Goal: Information Seeking & Learning: Understand process/instructions

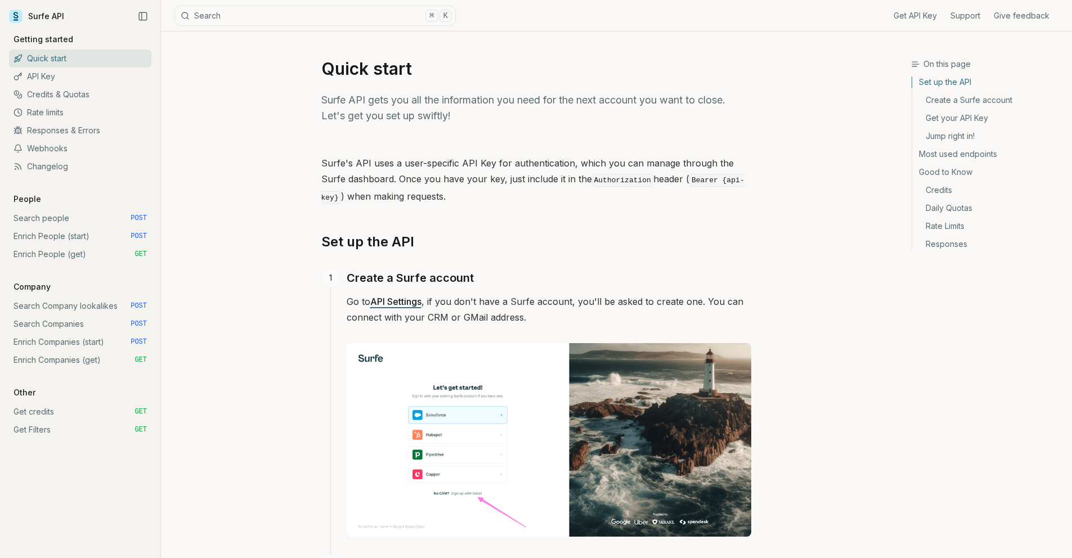
click at [914, 13] on link "Get API Key" at bounding box center [915, 15] width 43 height 11
click at [82, 236] on link "Enrich People (start) POST" at bounding box center [80, 236] width 142 height 18
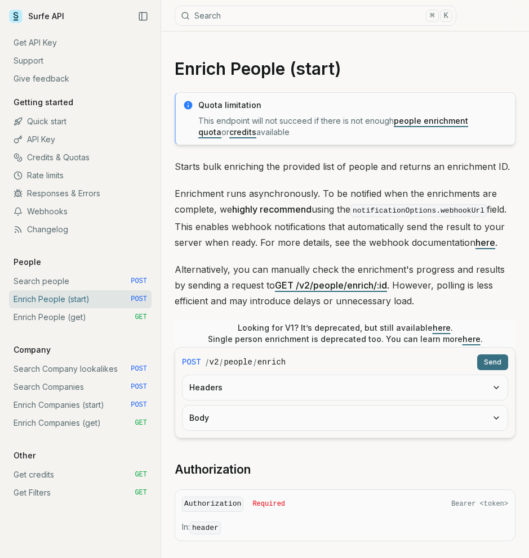
click at [103, 405] on link "Enrich Companies (start) POST" at bounding box center [80, 405] width 142 height 18
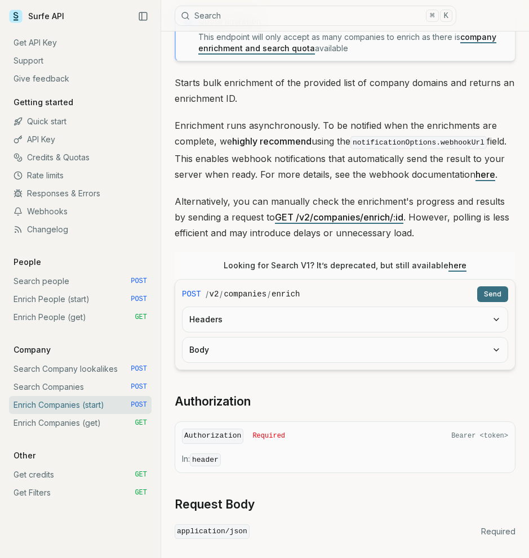
scroll to position [343, 0]
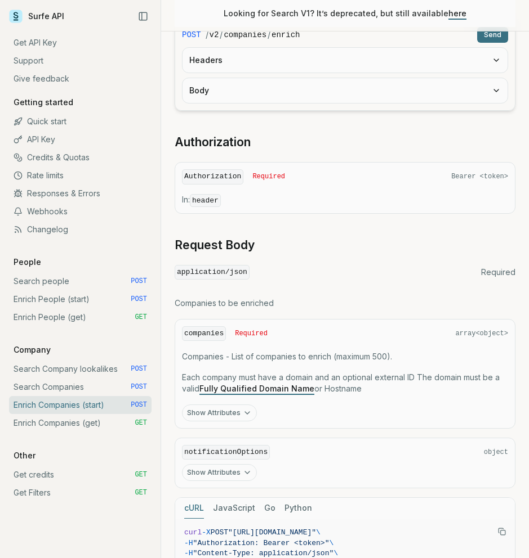
click at [84, 319] on link "Enrich People (get) GET" at bounding box center [80, 317] width 142 height 18
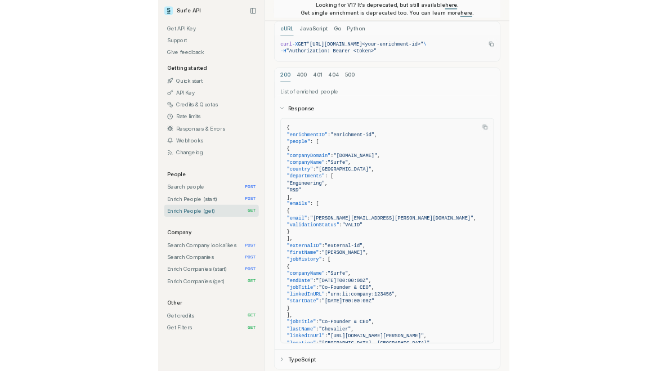
scroll to position [669, 0]
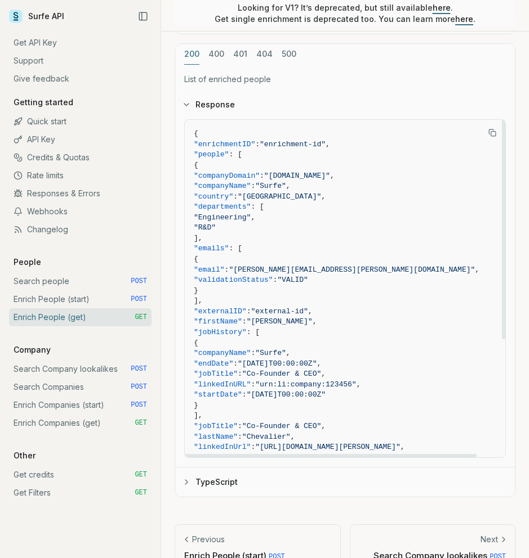
click at [489, 130] on icon "Copy Text" at bounding box center [492, 133] width 8 height 8
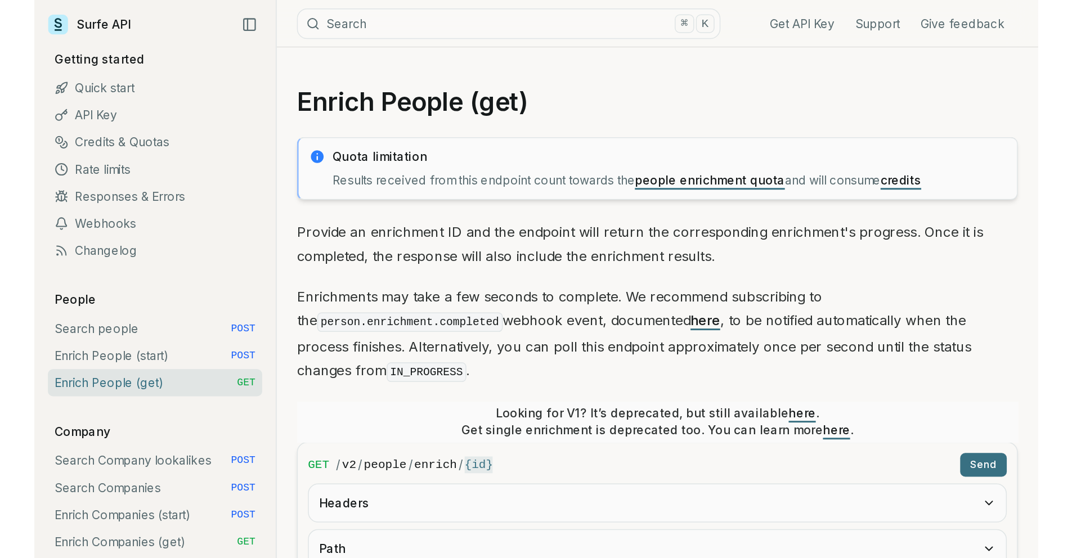
scroll to position [0, 0]
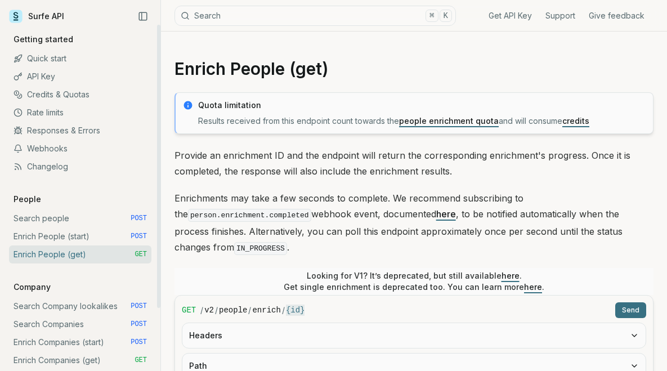
click at [94, 239] on link "Enrich People (start) POST" at bounding box center [80, 236] width 142 height 18
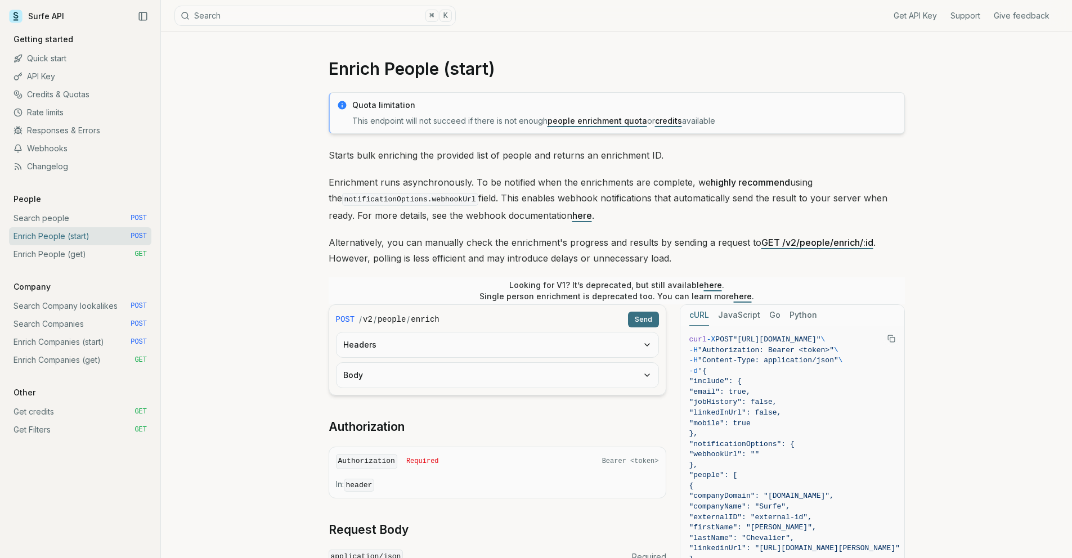
click at [796, 316] on button "Python" at bounding box center [804, 315] width 28 height 21
drag, startPoint x: 717, startPoint y: 361, endPoint x: 889, endPoint y: 356, distance: 172.9
click at [795, 356] on span ""[URL][DOMAIN_NAME]"" at bounding box center [751, 360] width 88 height 8
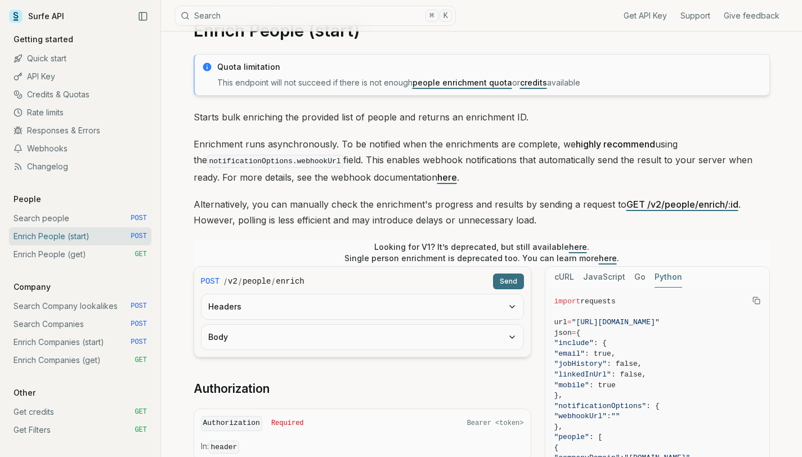
scroll to position [65, 0]
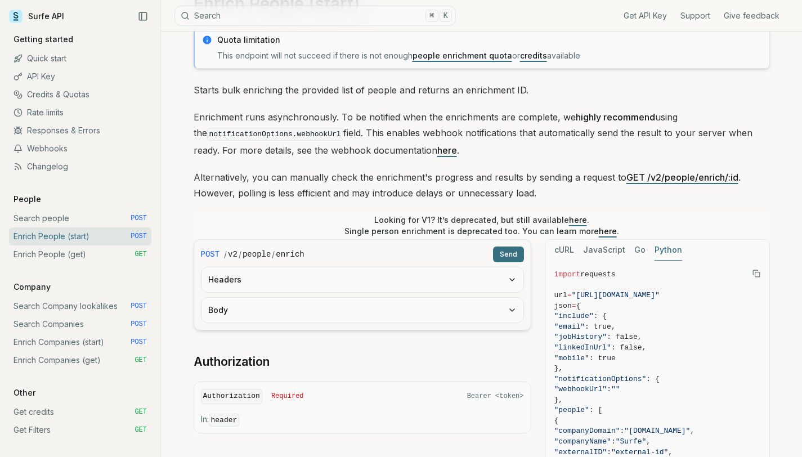
click at [579, 288] on span at bounding box center [694, 285] width 281 height 11
drag, startPoint x: 580, startPoint y: 292, endPoint x: 757, endPoint y: 294, distance: 176.8
click at [757, 294] on span "url = "[URL][DOMAIN_NAME]"" at bounding box center [694, 295] width 281 height 11
copy span ""[URL][DOMAIN_NAME]""
drag, startPoint x: 642, startPoint y: 308, endPoint x: 622, endPoint y: 294, distance: 24.5
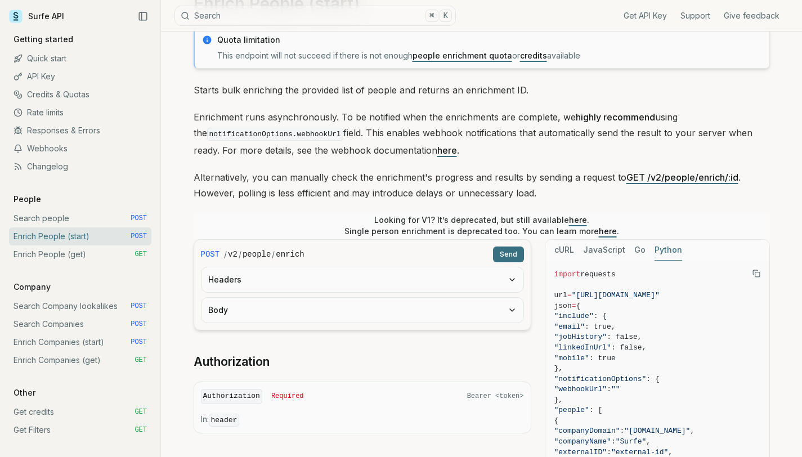
click at [642, 308] on span "json = {" at bounding box center [694, 306] width 281 height 11
drag, startPoint x: 682, startPoint y: 296, endPoint x: 750, endPoint y: 293, distance: 68.2
click at [660, 293] on span ""[URL][DOMAIN_NAME]"" at bounding box center [616, 295] width 88 height 8
copy span "v2/people/enrich"
click at [53, 238] on link "Enrich People (start) POST" at bounding box center [80, 236] width 142 height 18
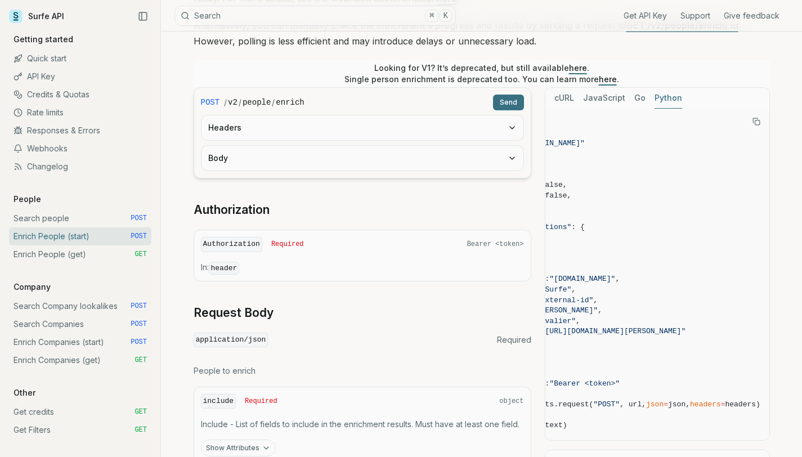
scroll to position [0, 0]
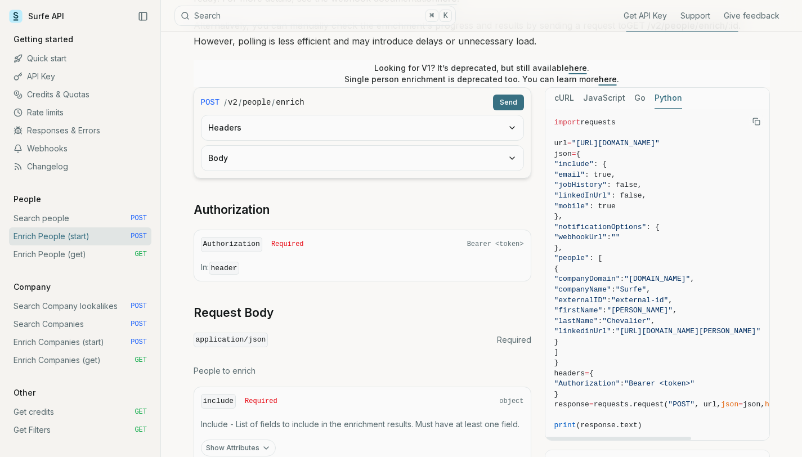
drag, startPoint x: 580, startPoint y: 215, endPoint x: 550, endPoint y: 193, distance: 36.6
click at [550, 193] on pre "import requests url = "[URL][DOMAIN_NAME]" json = { "include" : { "email" : tru…" at bounding box center [694, 275] width 299 height 332
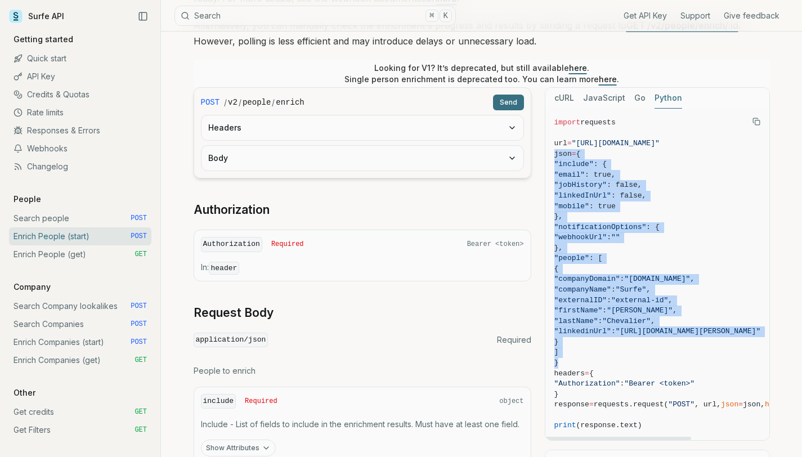
drag, startPoint x: 566, startPoint y: 362, endPoint x: 546, endPoint y: 153, distance: 210.3
click at [546, 153] on pre "import requests url = "[URL][DOMAIN_NAME]" json = { "include" : { "email" : tru…" at bounding box center [694, 275] width 299 height 332
copy code "json = { "include" : { "email" : true, "jobHistory" : false, "linkedInUrl" : fa…"
click at [657, 98] on button "Python" at bounding box center [669, 98] width 28 height 21
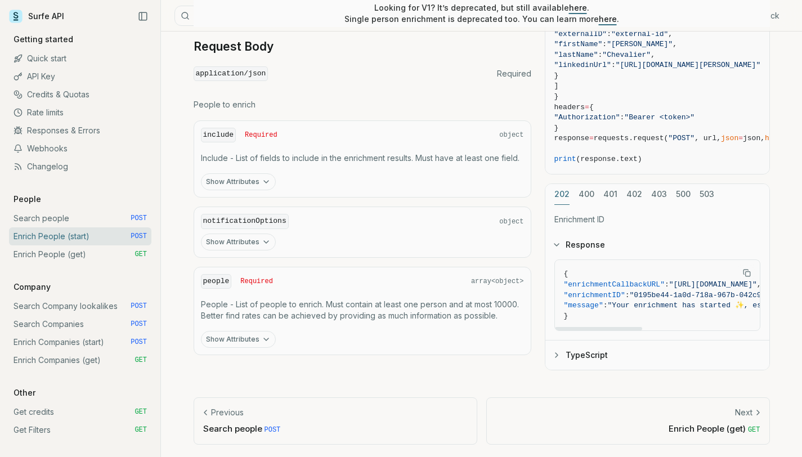
drag, startPoint x: 596, startPoint y: 328, endPoint x: 558, endPoint y: 328, distance: 38.3
click at [558, 328] on div at bounding box center [598, 328] width 87 height 3
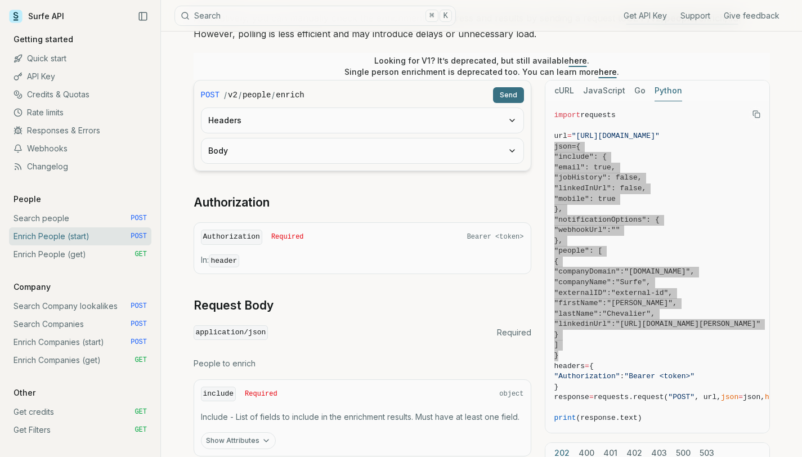
scroll to position [223, 0]
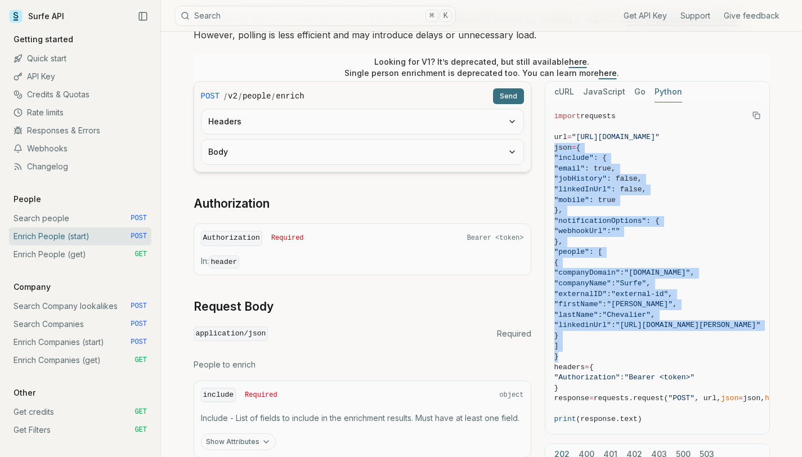
click at [117, 254] on link "Enrich People (get) GET" at bounding box center [80, 254] width 142 height 18
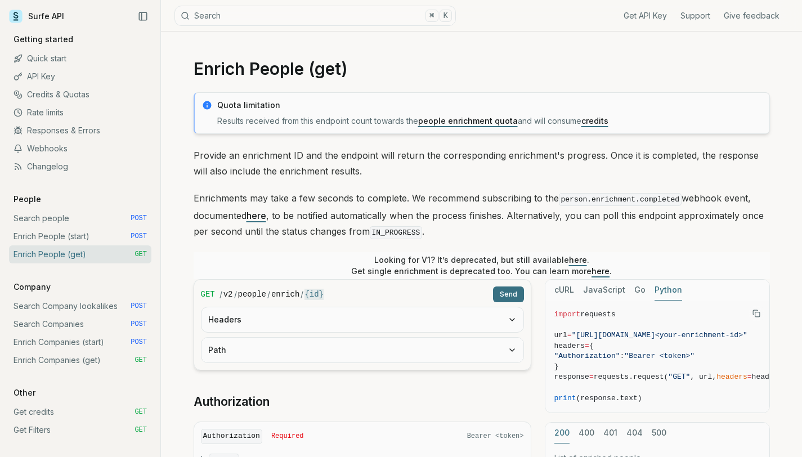
click at [97, 235] on link "Enrich People (start) POST" at bounding box center [80, 236] width 142 height 18
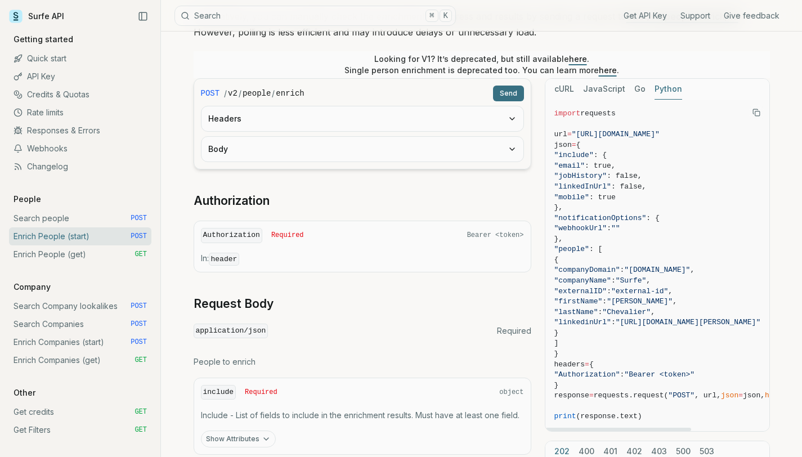
scroll to position [305, 0]
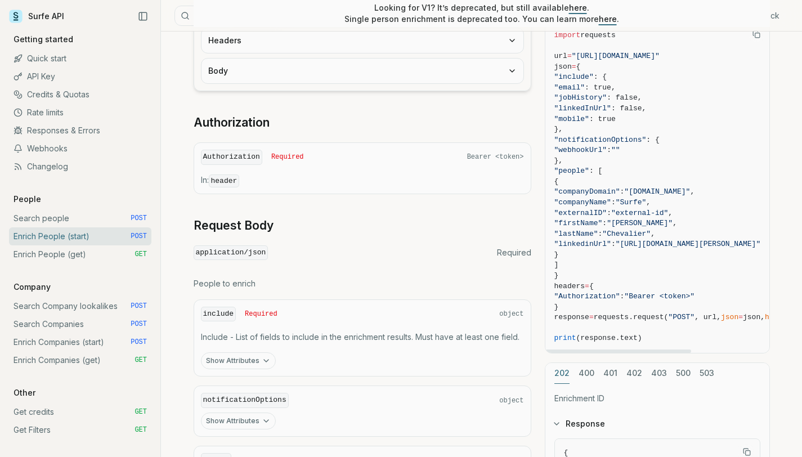
click at [620, 296] on span ""Authorization"" at bounding box center [587, 296] width 66 height 8
copy code ""Authorization" : "Bearer <token>""
click at [559, 263] on span "]" at bounding box center [556, 265] width 5 height 8
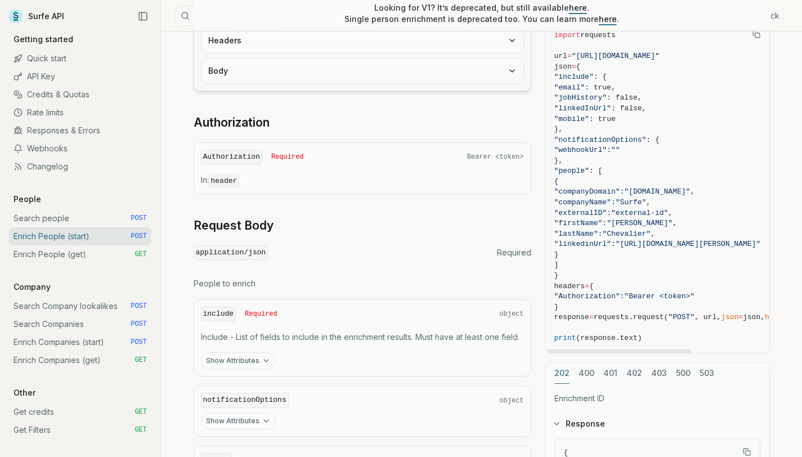
drag, startPoint x: 582, startPoint y: 263, endPoint x: 607, endPoint y: 169, distance: 96.8
click at [607, 169] on code "import requests url = "[URL][DOMAIN_NAME]" json = { "include" : { "email" : tru…" at bounding box center [694, 187] width 281 height 314
copy code "[ { "companyDomain" : "[DOMAIN_NAME]" , "companyName" : "Surfe" , "externalID" …"
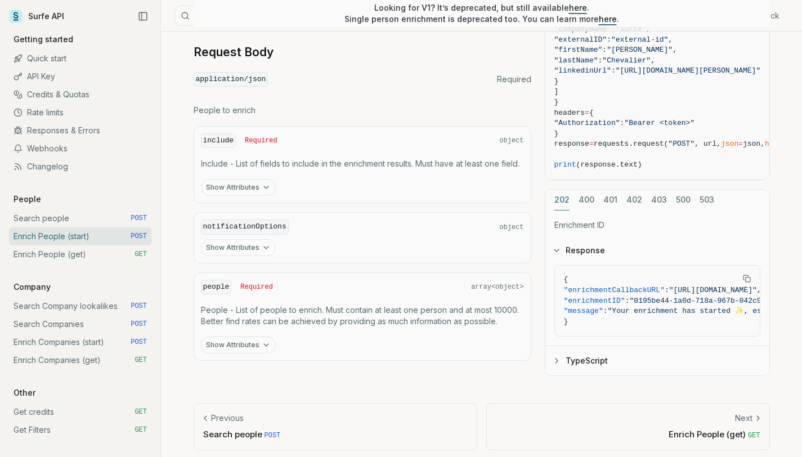
scroll to position [484, 0]
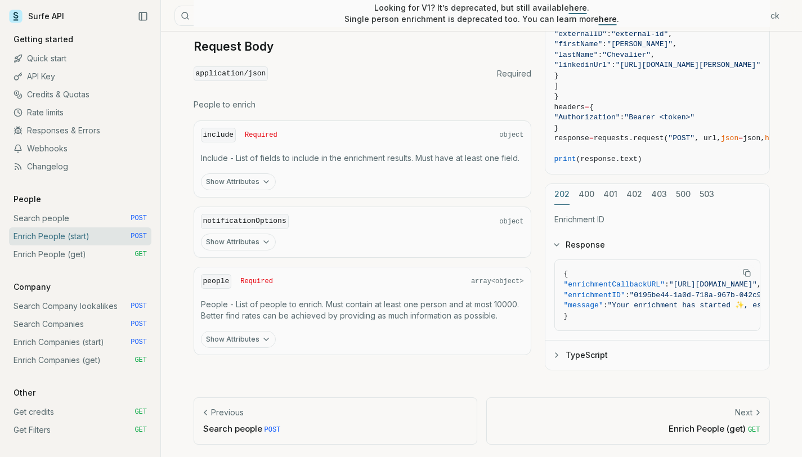
click at [66, 110] on link "Rate limits" at bounding box center [80, 113] width 142 height 18
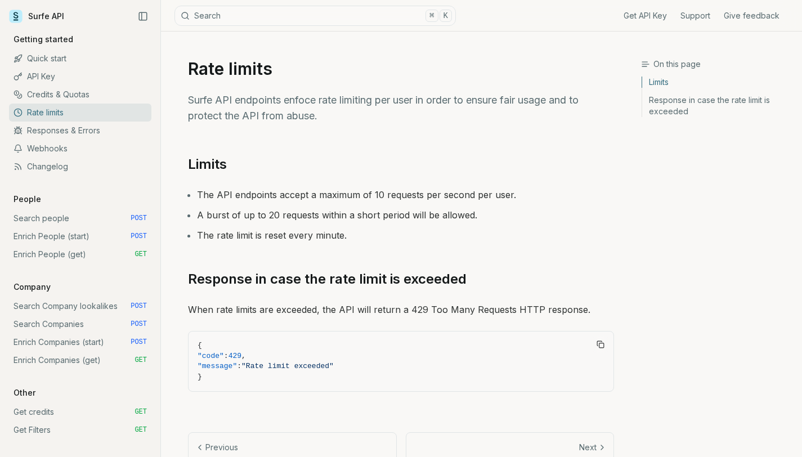
click at [333, 234] on li "The rate limit is reset every minute." at bounding box center [405, 235] width 417 height 16
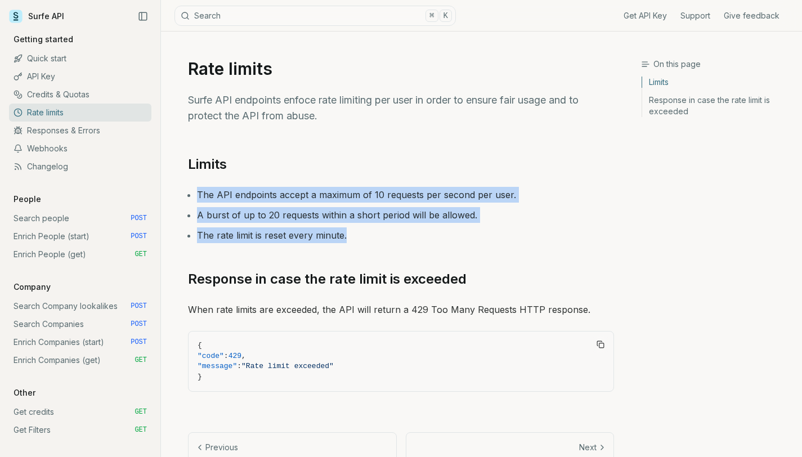
drag, startPoint x: 353, startPoint y: 238, endPoint x: 174, endPoint y: 191, distance: 185.4
click at [174, 191] on article "Rate limits Surfe API endpoints enfoce rate limiting per user in order to ensur…" at bounding box center [401, 263] width 480 height 462
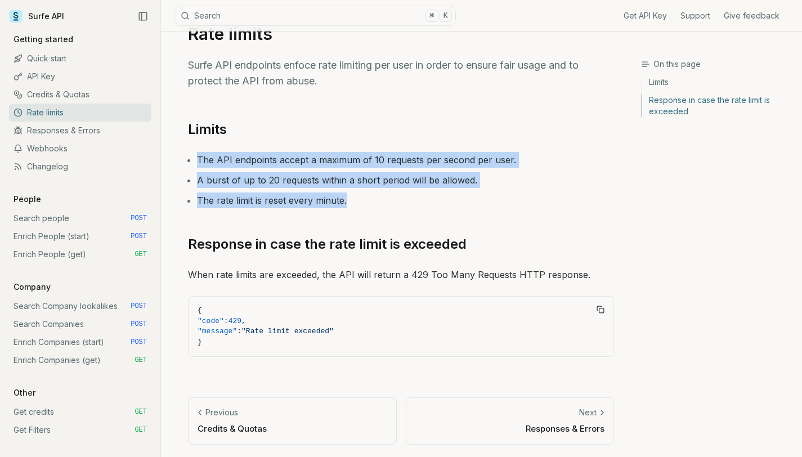
scroll to position [35, 0]
click at [65, 96] on link "Credits & Quotas" at bounding box center [80, 95] width 142 height 18
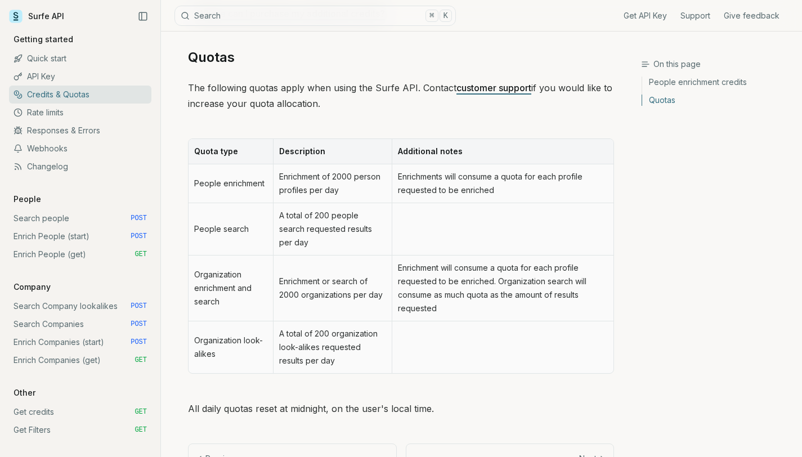
scroll to position [523, 0]
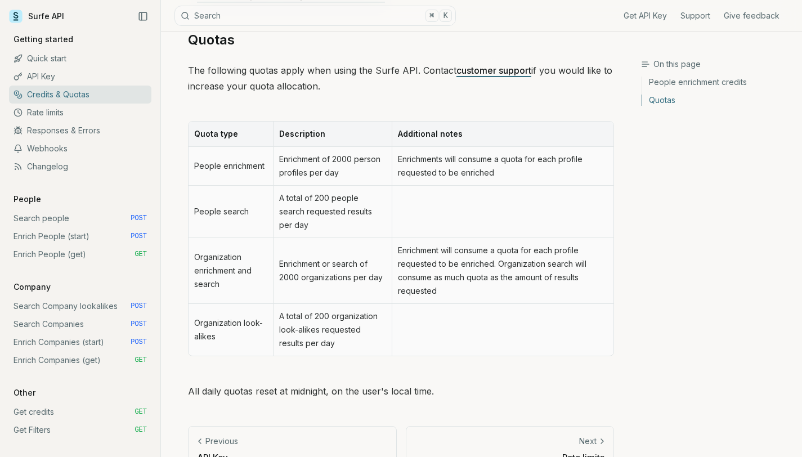
click at [81, 235] on link "Enrich People (start) POST" at bounding box center [80, 236] width 142 height 18
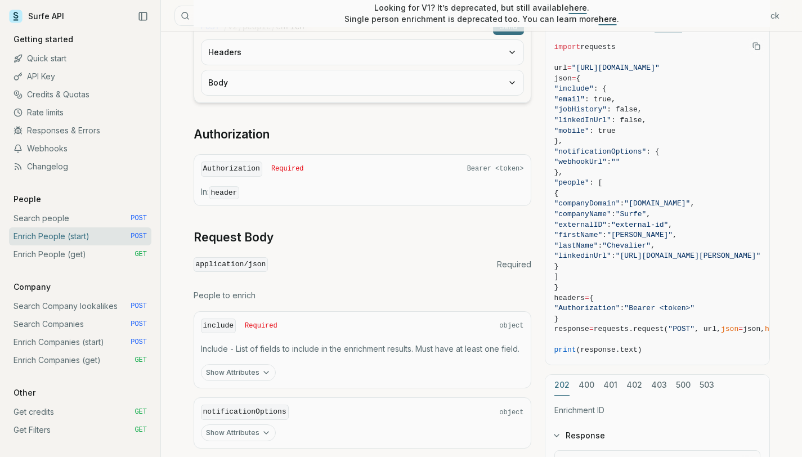
scroll to position [484, 0]
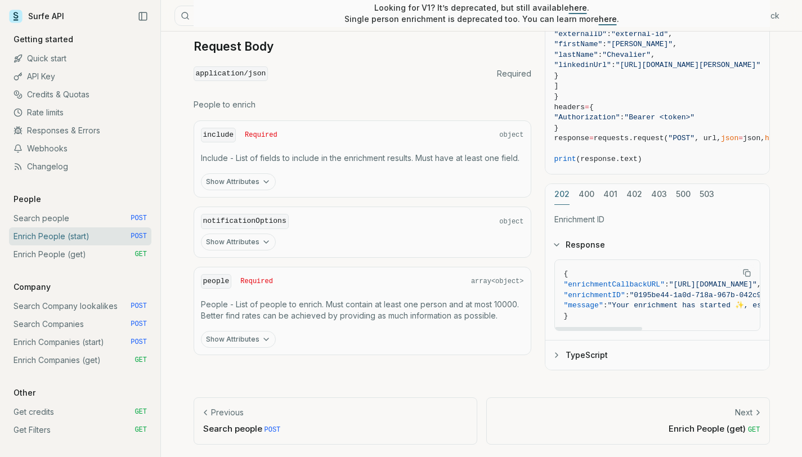
drag, startPoint x: 583, startPoint y: 297, endPoint x: 549, endPoint y: 268, distance: 44.0
click at [549, 269] on div "{ "enrichmentCallbackURL" : "[URL][DOMAIN_NAME]" , "enrichmentID" : "0195be44-1…" at bounding box center [657, 299] width 224 height 80
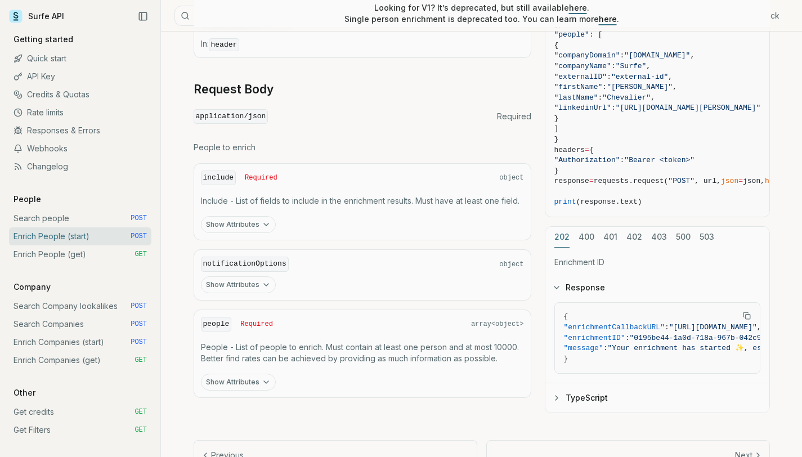
scroll to position [462, 0]
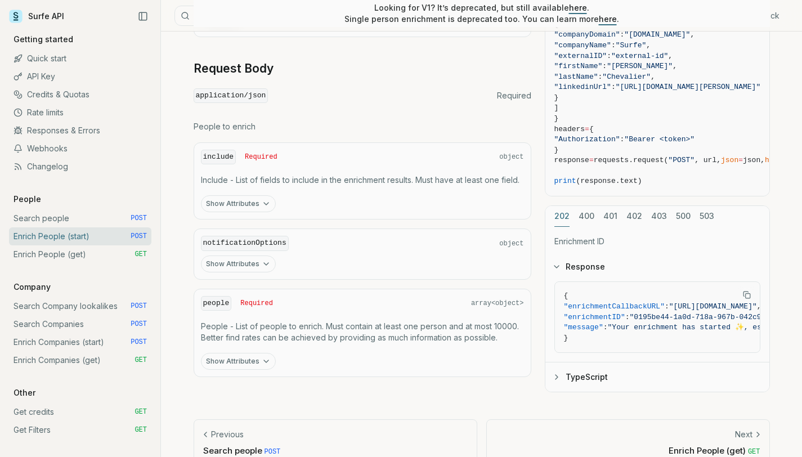
click at [80, 253] on link "Enrich People (get) GET" at bounding box center [80, 254] width 142 height 18
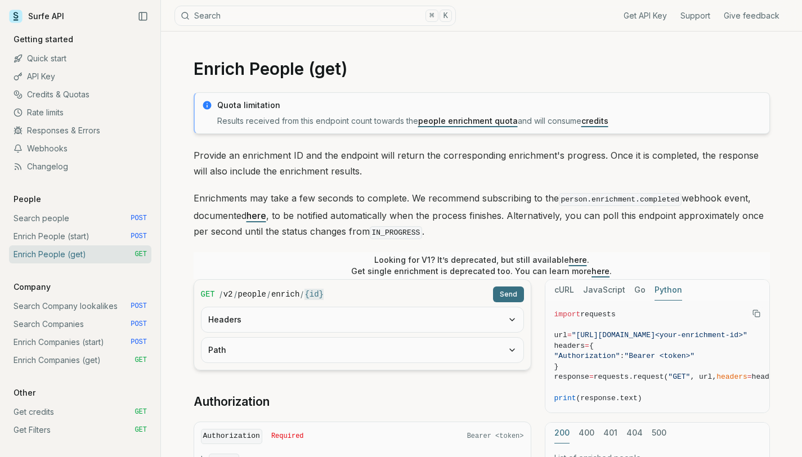
click at [292, 294] on code "enrich" at bounding box center [285, 294] width 28 height 11
drag, startPoint x: 218, startPoint y: 294, endPoint x: 324, endPoint y: 289, distance: 105.9
click at [324, 289] on div "GET / v2 / people / enrich / {id} Send" at bounding box center [362, 295] width 323 height 16
copy div "/ v2 / people / enrich / {id}"
click at [222, 293] on div "/ v2 / people / enrich / {id}" at bounding box center [354, 294] width 269 height 11
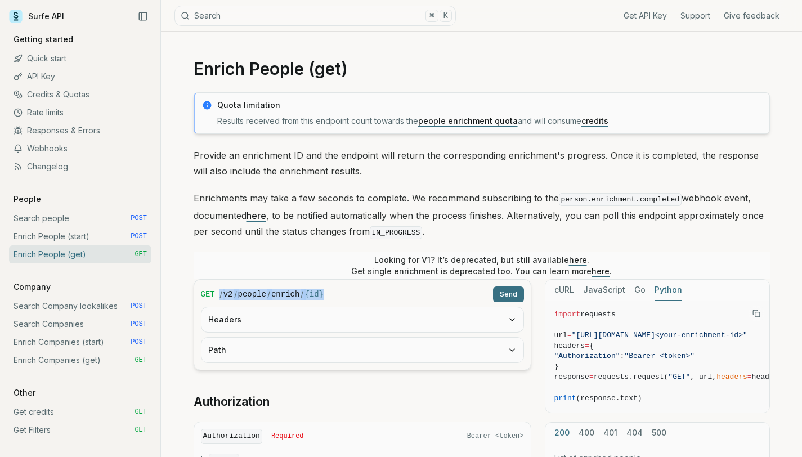
drag, startPoint x: 220, startPoint y: 292, endPoint x: 329, endPoint y: 291, distance: 109.8
click at [330, 291] on div "/ v2 / people / enrich / {id}" at bounding box center [354, 294] width 269 height 11
copy div "/ v2 / people / enrich / {id}"
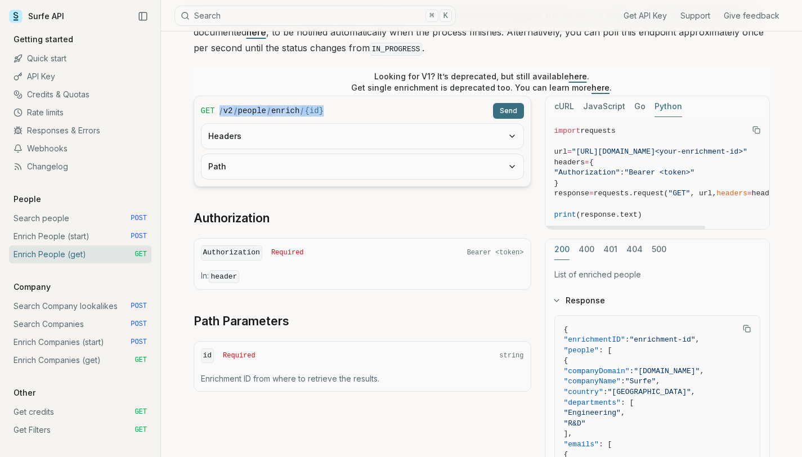
drag, startPoint x: 759, startPoint y: 149, endPoint x: 582, endPoint y: 151, distance: 177.3
click at [582, 151] on span ""[URL][DOMAIN_NAME]<your-enrichment-id>"" at bounding box center [660, 151] width 176 height 8
copy span ""[URL][DOMAIN_NAME]<your-enrichment-id>""
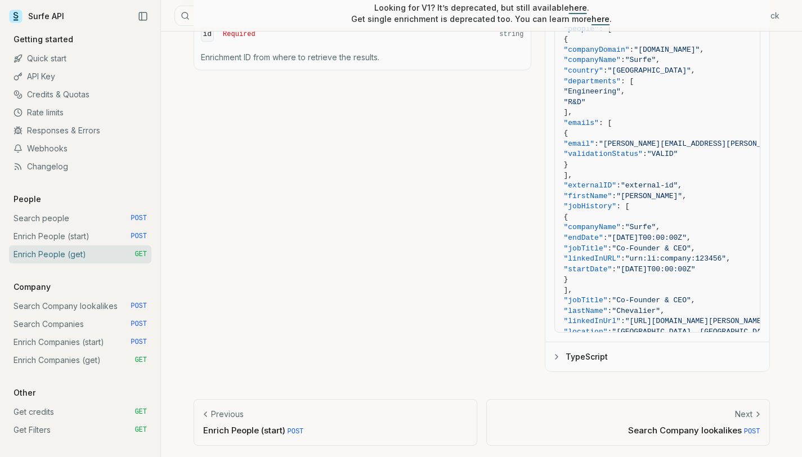
scroll to position [182, 0]
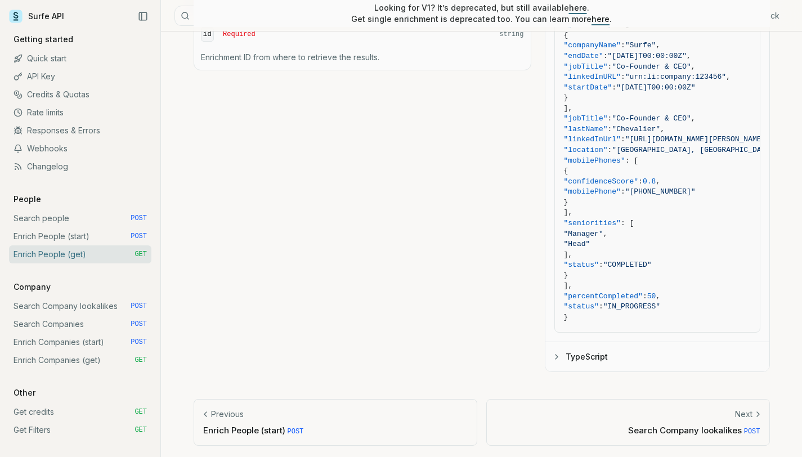
click at [621, 219] on span ""seniorities"" at bounding box center [592, 223] width 57 height 8
copy span "seniorities"
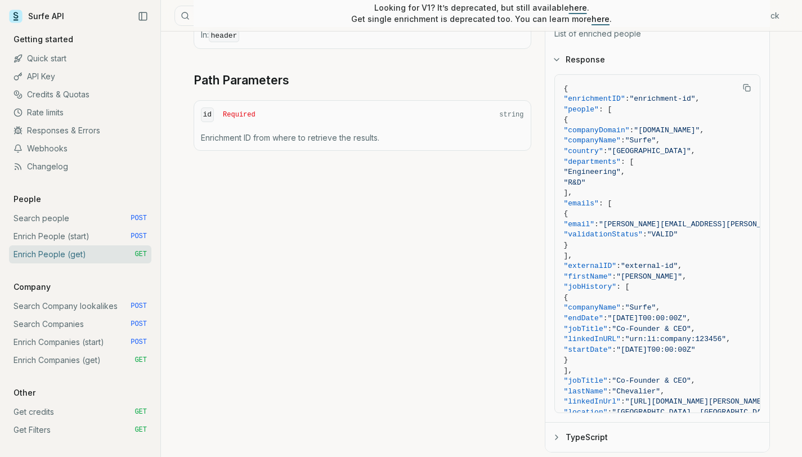
scroll to position [424, 0]
copy span "seniorities"
